Goal: Task Accomplishment & Management: Use online tool/utility

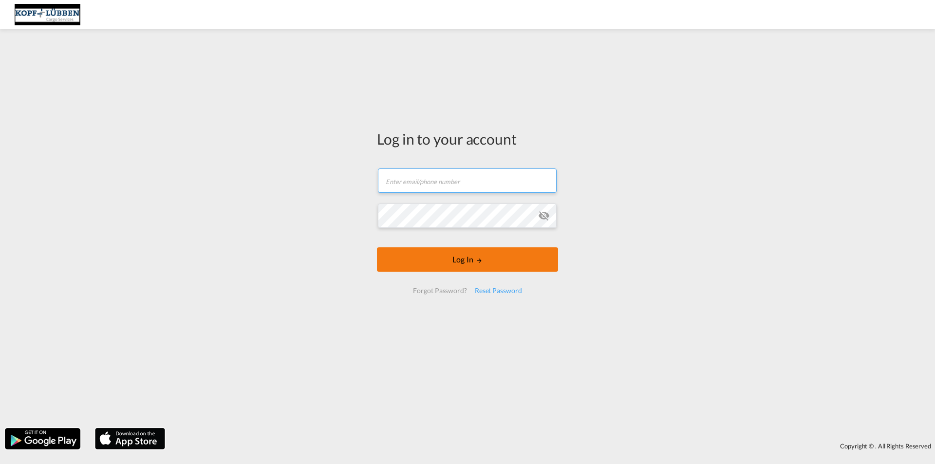
type input "[EMAIL_ADDRESS][PERSON_NAME][DOMAIN_NAME]"
click at [458, 263] on form "[EMAIL_ADDRESS][PERSON_NAME][DOMAIN_NAME] Email field is required Password fiel…" at bounding box center [467, 231] width 181 height 145
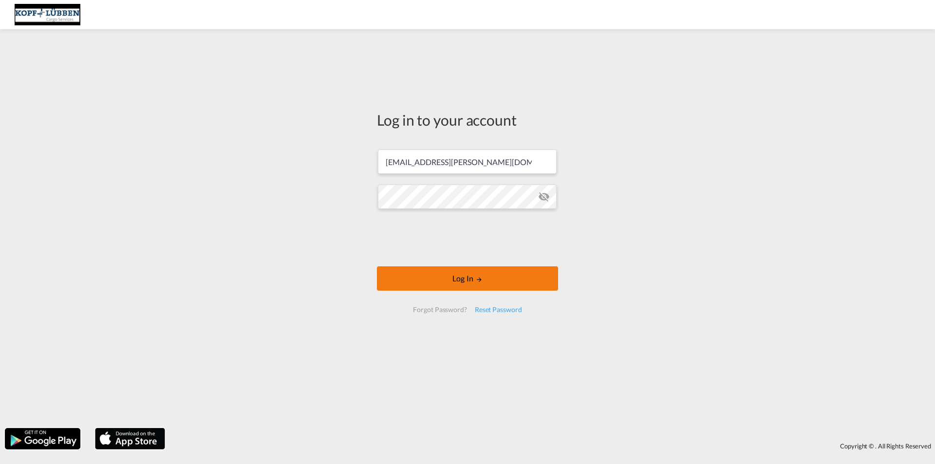
click at [472, 280] on button "Log In" at bounding box center [467, 278] width 181 height 24
